Goal: Information Seeking & Learning: Learn about a topic

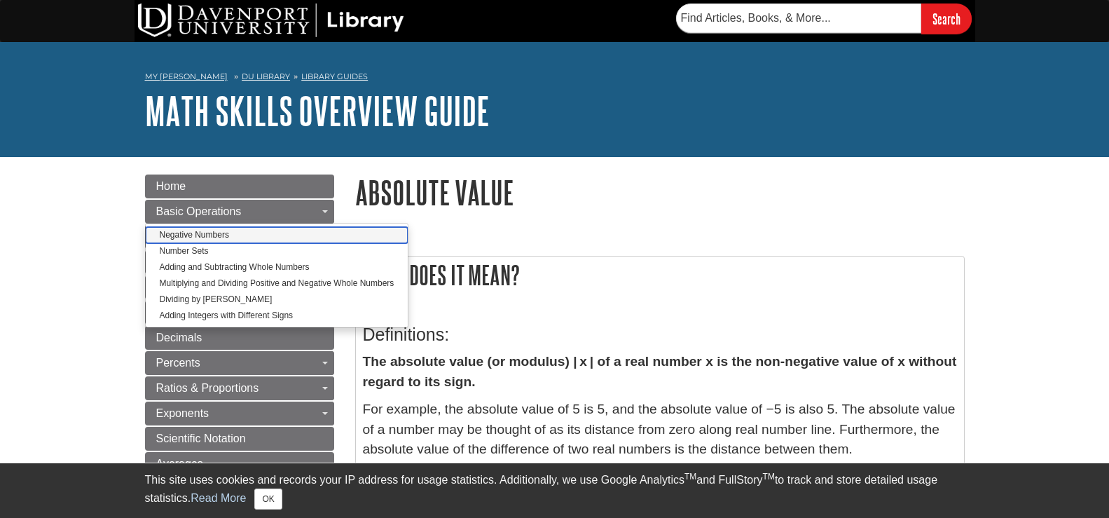
click at [200, 233] on link "Negative Numbers" at bounding box center [277, 235] width 263 height 16
click at [213, 235] on link "Negative Numbers" at bounding box center [277, 235] width 263 height 16
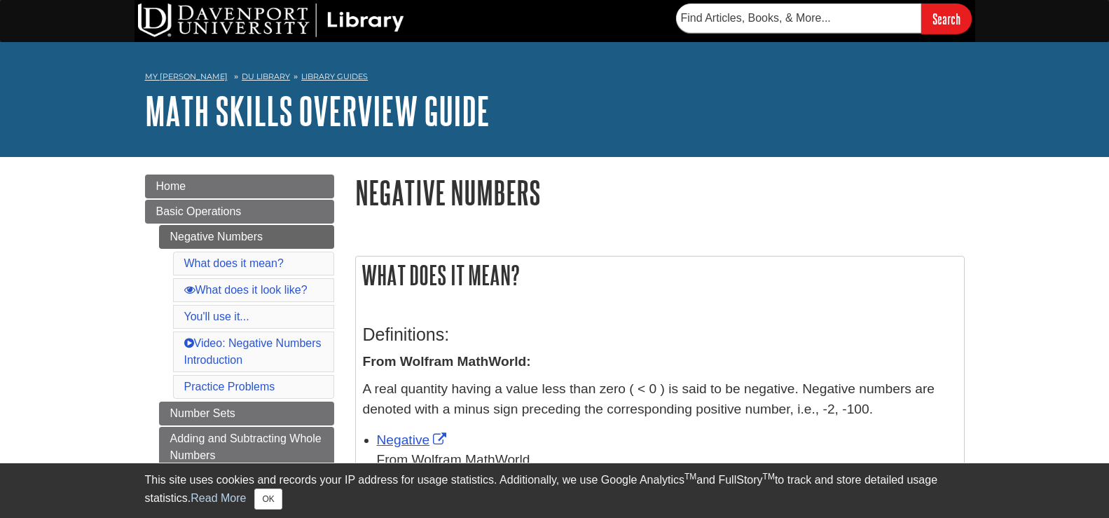
click at [949, 326] on h3 "Definitions:" at bounding box center [660, 334] width 594 height 20
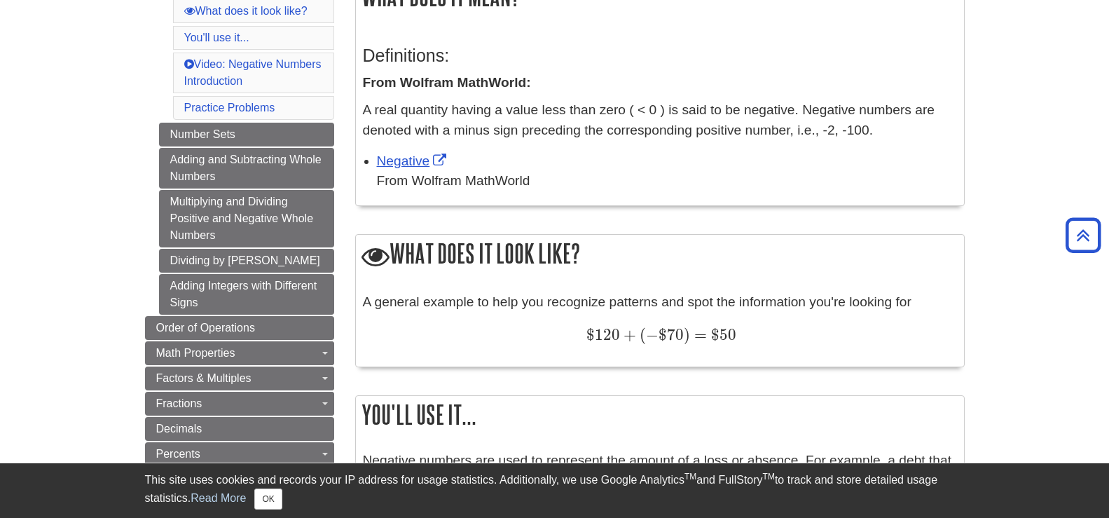
scroll to position [280, 0]
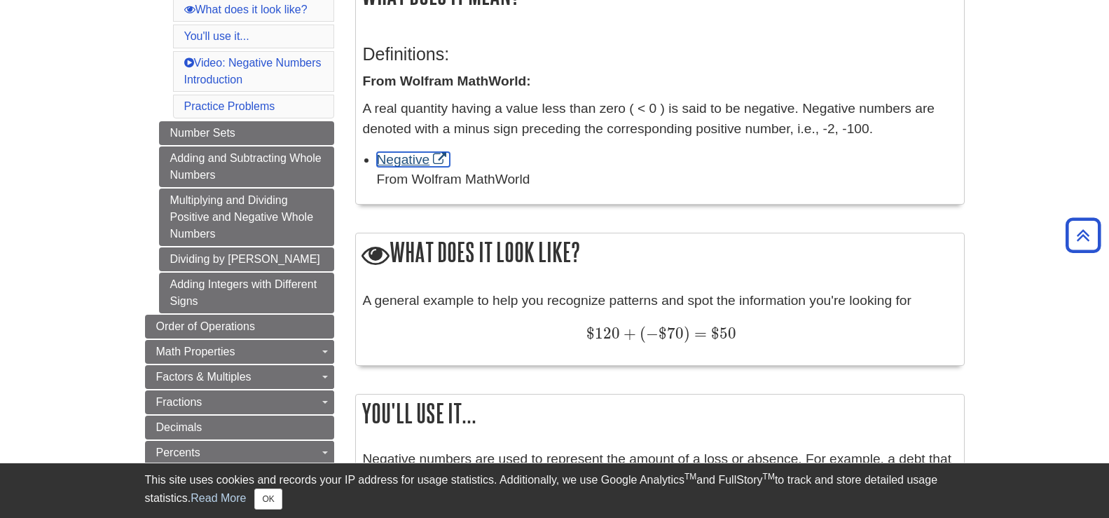
click at [402, 160] on link "Negative" at bounding box center [414, 159] width 74 height 15
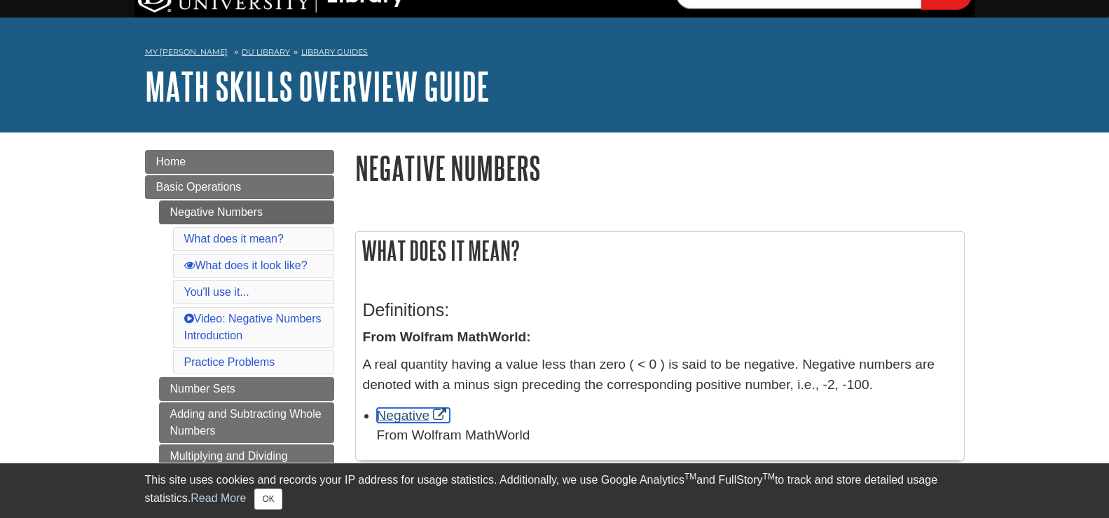
scroll to position [0, 0]
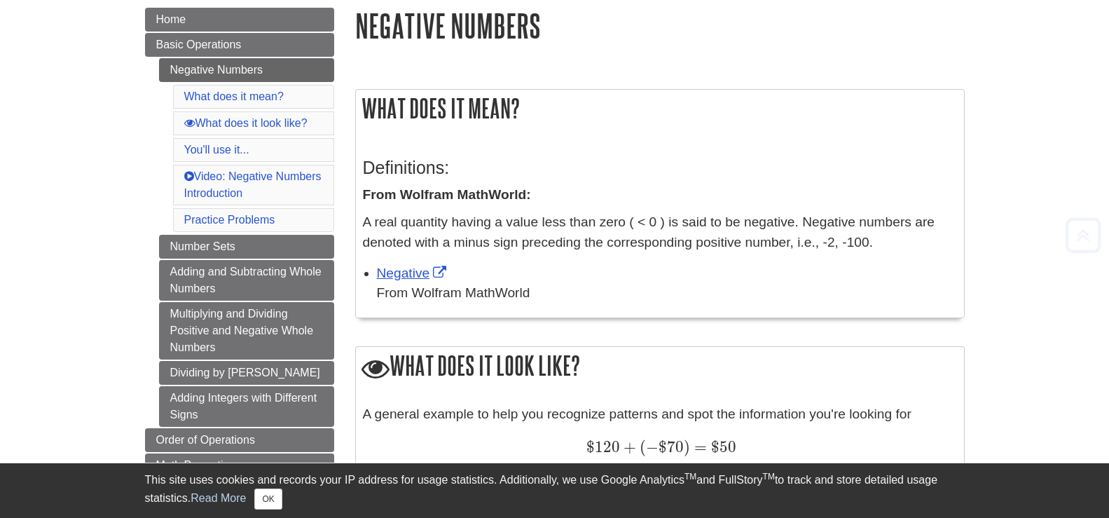
scroll to position [168, 0]
